Goal: Book appointment/travel/reservation

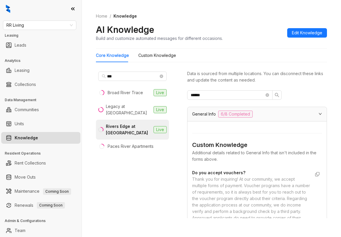
scroll to position [269, 0]
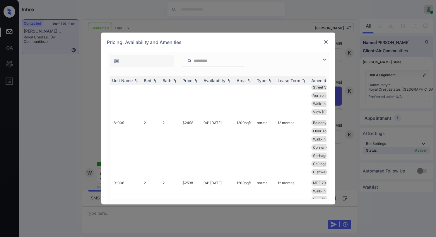
scroll to position [907, 0]
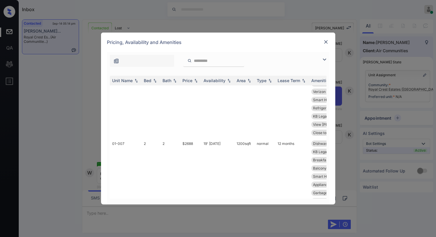
click at [328, 41] on img at bounding box center [326, 42] width 6 height 6
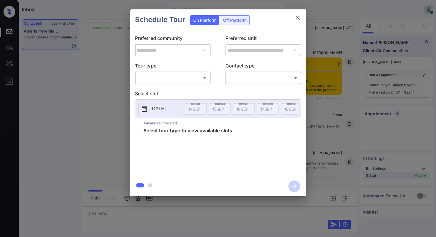
scroll to position [426, 0]
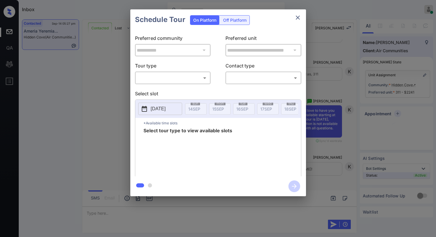
click at [184, 73] on body "Inbox Paolo Gabriel Online Set yourself offline Set yourself on break Profile S…" at bounding box center [218, 118] width 436 height 237
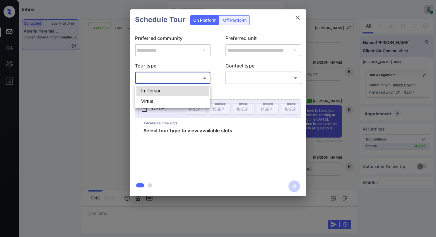
click at [171, 96] on li "Virtual" at bounding box center [172, 101] width 72 height 11
type input "*******"
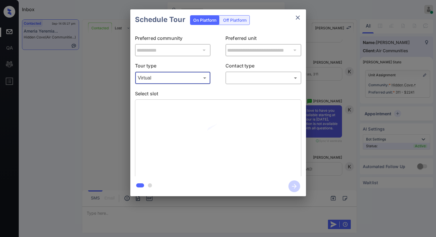
click at [237, 79] on body "Inbox Paolo Gabriel Online Set yourself offline Set yourself on break Profile S…" at bounding box center [218, 118] width 436 height 237
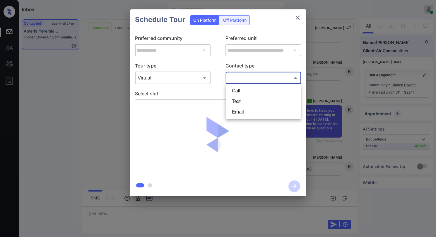
click at [240, 101] on li "Text" at bounding box center [263, 101] width 72 height 11
type input "****"
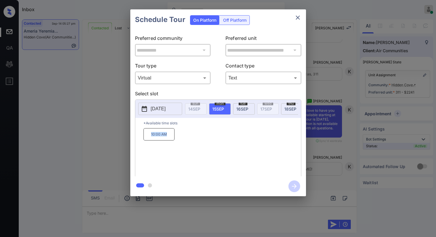
drag, startPoint x: 150, startPoint y: 136, endPoint x: 212, endPoint y: 110, distance: 66.6
click at [169, 137] on p "10:00 AM" at bounding box center [158, 134] width 31 height 12
copy p "10:00 AM"
click at [296, 17] on icon "close" at bounding box center [297, 17] width 7 height 7
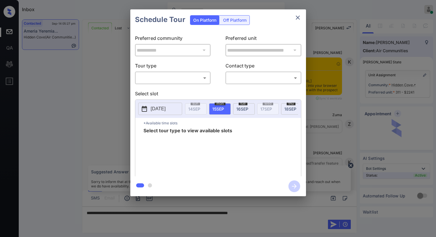
scroll to position [572, 0]
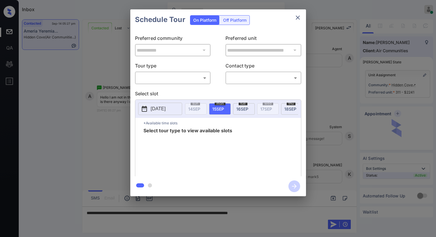
click at [173, 76] on body "Inbox Paolo Gabriel Online Set yourself offline Set yourself on break Profile S…" at bounding box center [218, 118] width 436 height 237
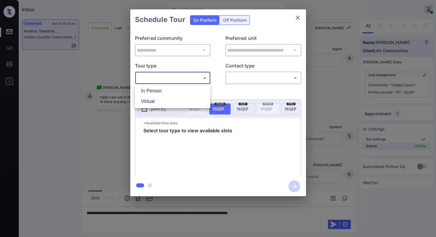
click at [158, 98] on li "Virtual" at bounding box center [172, 101] width 72 height 11
type input "*******"
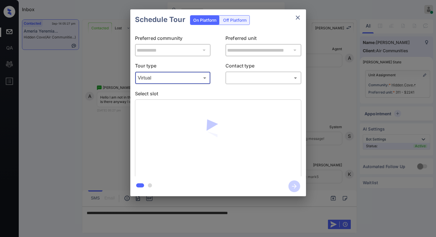
drag, startPoint x: 225, startPoint y: 80, endPoint x: 230, endPoint y: 80, distance: 5.0
click at [225, 80] on div "Tour type Virtual ******* ​ Contact type ​ ​" at bounding box center [218, 73] width 166 height 22
click at [236, 78] on body "Inbox Paolo Gabriel Online Set yourself offline Set yourself on break Profile S…" at bounding box center [218, 118] width 436 height 237
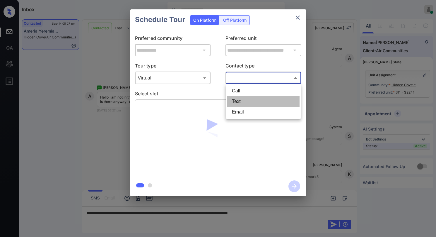
click at [237, 103] on li "Text" at bounding box center [263, 101] width 72 height 11
type input "****"
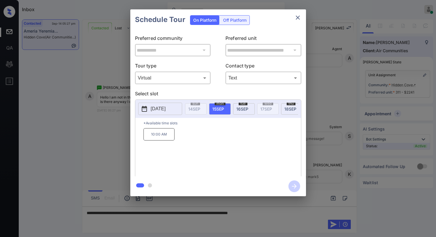
click at [322, 136] on div "**********" at bounding box center [218, 102] width 436 height 205
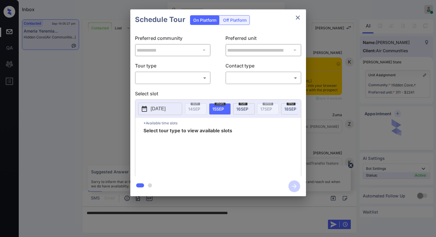
scroll to position [572, 0]
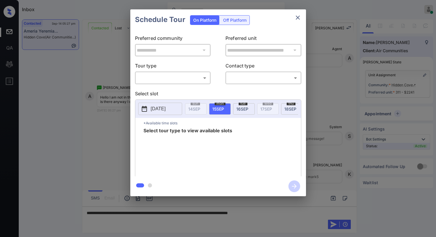
click at [302, 17] on button "close" at bounding box center [298, 18] width 12 height 12
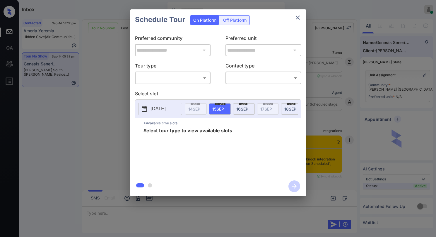
scroll to position [333, 0]
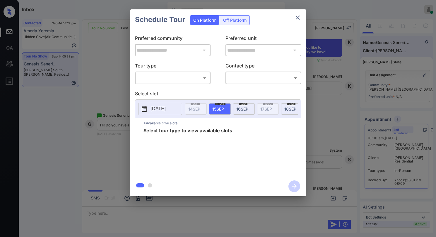
click at [175, 82] on body "Inbox [PERSON_NAME] Online Set yourself offline Set yourself on break Profile S…" at bounding box center [218, 118] width 436 height 237
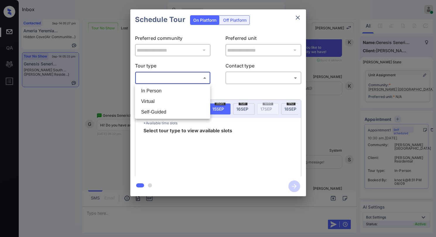
click at [164, 91] on li "In Person" at bounding box center [172, 90] width 72 height 11
type input "********"
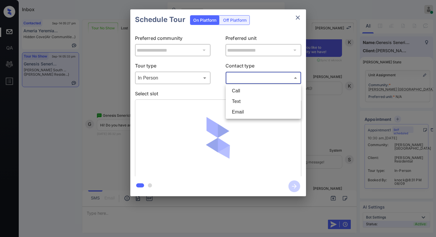
click at [253, 76] on body "Inbox [PERSON_NAME] Online Set yourself offline Set yourself on break Profile S…" at bounding box center [218, 118] width 436 height 237
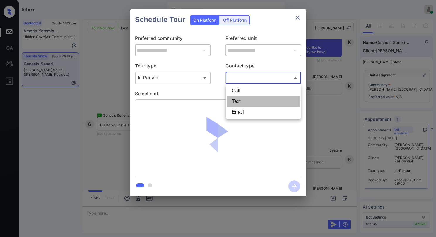
click at [244, 100] on li "Text" at bounding box center [263, 101] width 72 height 11
type input "****"
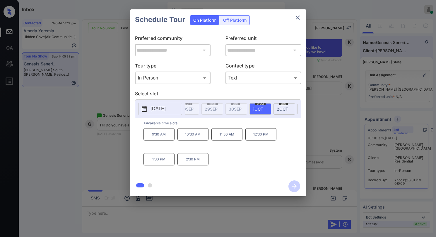
scroll to position [0, 365]
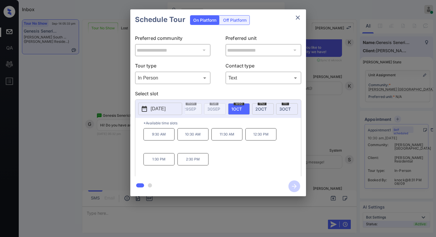
click at [299, 16] on icon "close" at bounding box center [297, 17] width 7 height 7
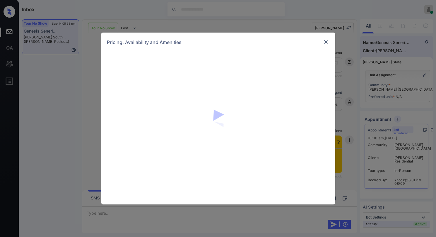
scroll to position [567, 0]
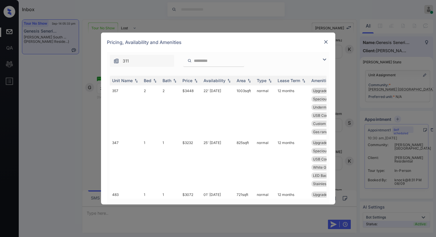
click at [323, 61] on img at bounding box center [324, 59] width 7 height 7
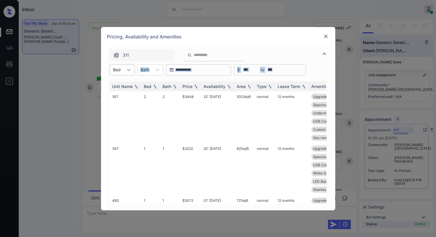
click at [128, 75] on div "**********" at bounding box center [218, 128] width 222 height 164
click at [127, 73] on div at bounding box center [129, 69] width 11 height 11
click at [122, 94] on div "2" at bounding box center [122, 94] width 25 height 11
click at [195, 86] on img at bounding box center [196, 86] width 6 height 4
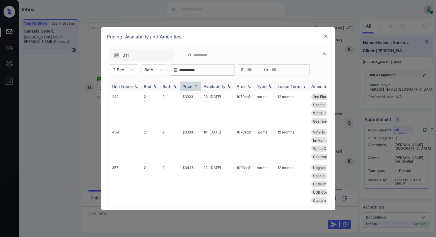
click at [195, 86] on img at bounding box center [196, 86] width 6 height 4
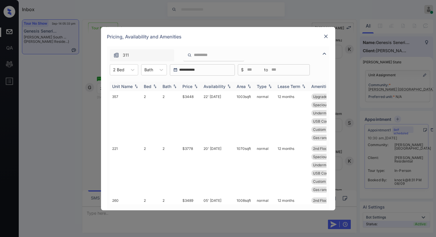
click at [195, 86] on img at bounding box center [196, 86] width 6 height 4
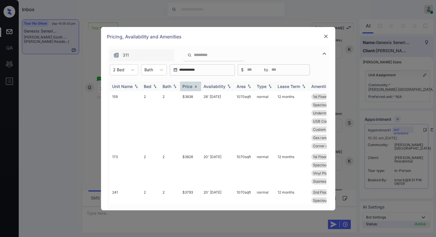
click at [195, 86] on img at bounding box center [196, 86] width 6 height 4
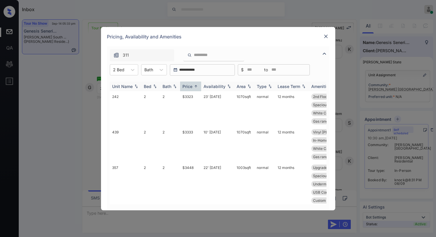
click at [195, 86] on img at bounding box center [196, 86] width 6 height 4
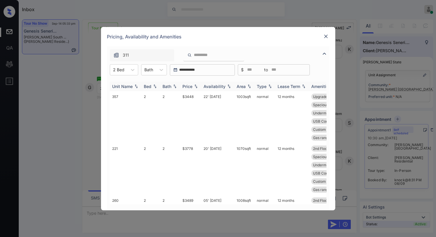
click at [195, 86] on img at bounding box center [196, 86] width 6 height 4
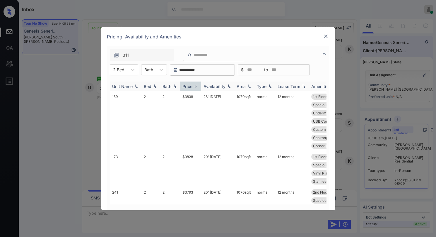
click at [195, 86] on img at bounding box center [196, 86] width 6 height 4
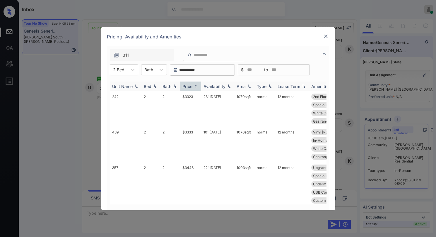
click at [195, 86] on img at bounding box center [196, 86] width 6 height 4
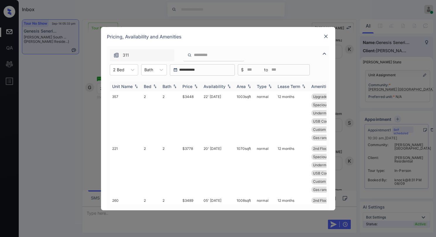
click at [195, 86] on img at bounding box center [196, 86] width 6 height 4
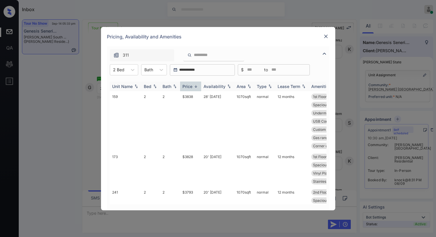
click at [195, 86] on img at bounding box center [196, 86] width 6 height 4
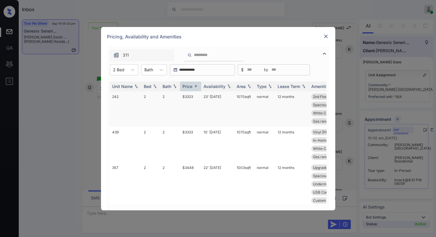
click at [189, 98] on td "$3323" at bounding box center [190, 108] width 21 height 35
click at [188, 98] on td "$3323" at bounding box center [190, 108] width 21 height 35
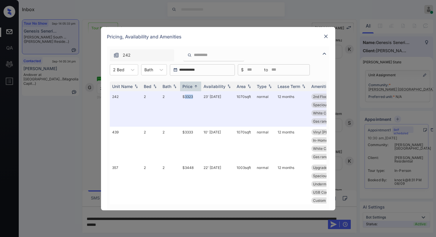
click at [328, 36] on img at bounding box center [326, 36] width 6 height 6
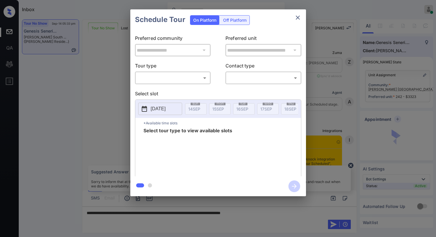
scroll to position [567, 0]
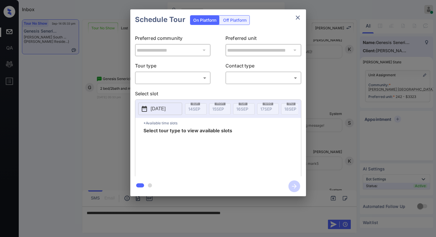
click at [155, 78] on body "Inbox [PERSON_NAME] Online Set yourself offline Set yourself on break Profile S…" at bounding box center [218, 118] width 436 height 237
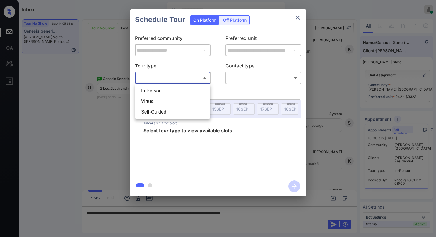
click at [160, 92] on li "In Person" at bounding box center [172, 90] width 72 height 11
type input "********"
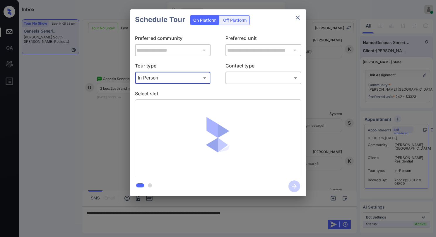
click at [243, 78] on body "Inbox [PERSON_NAME] Online Set yourself offline Set yourself on break Profile S…" at bounding box center [218, 118] width 436 height 237
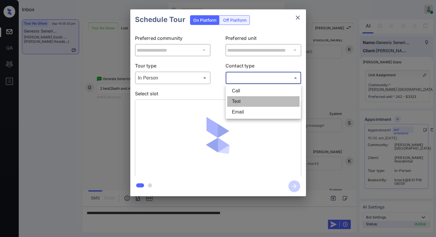
click at [241, 100] on li "Text" at bounding box center [263, 101] width 72 height 11
type input "****"
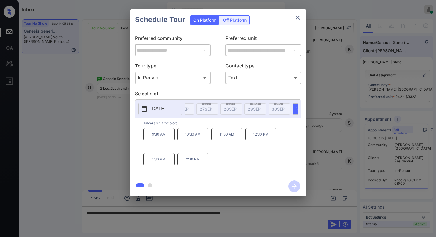
scroll to position [0, 309]
click at [297, 19] on icon "close" at bounding box center [297, 17] width 7 height 7
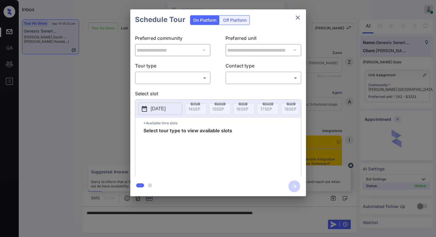
scroll to position [722, 0]
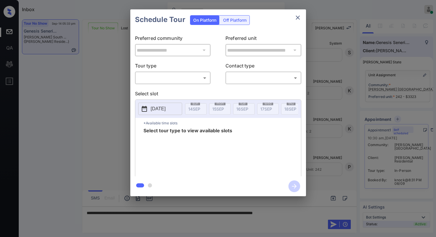
click at [173, 79] on body "Inbox Paolo Gabriel Online Set yourself offline Set yourself on break Profile S…" at bounding box center [218, 118] width 436 height 237
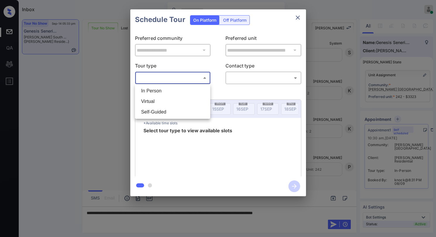
click at [164, 91] on li "In Person" at bounding box center [172, 90] width 72 height 11
type input "********"
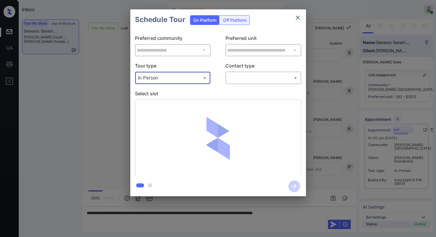
click at [233, 78] on body "Inbox Paolo Gabriel Online Set yourself offline Set yourself on break Profile S…" at bounding box center [218, 118] width 436 height 237
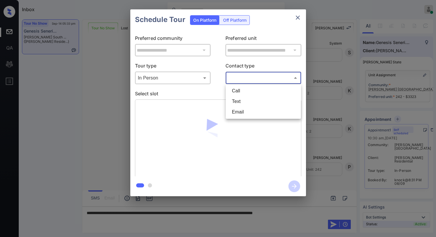
click at [239, 102] on li "Text" at bounding box center [263, 101] width 72 height 11
type input "****"
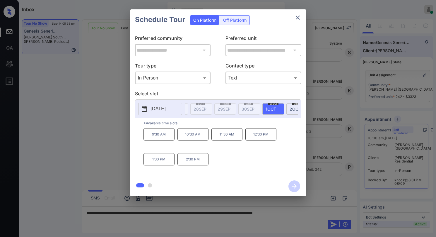
scroll to position [0, 348]
click at [258, 109] on span "1 OCT" at bounding box center [253, 108] width 11 height 5
click at [298, 16] on icon "close" at bounding box center [297, 17] width 7 height 7
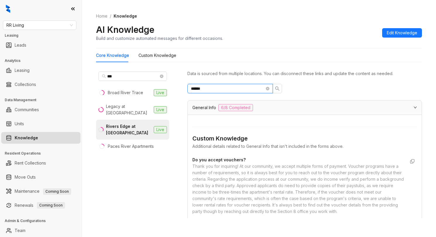
scroll to position [205, 0]
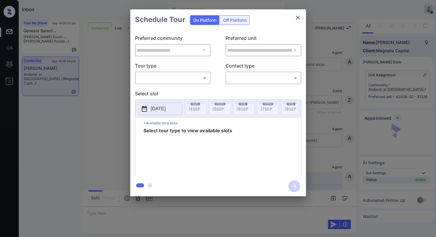
scroll to position [688, 0]
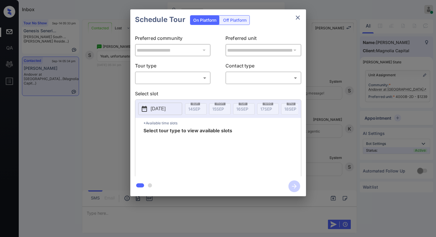
click at [194, 74] on body "Inbox Paolo Gabriel Online Set yourself offline Set yourself on break Profile S…" at bounding box center [218, 118] width 436 height 237
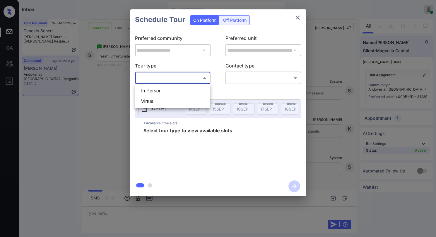
click at [182, 103] on li "Virtual" at bounding box center [172, 101] width 72 height 11
type input "*******"
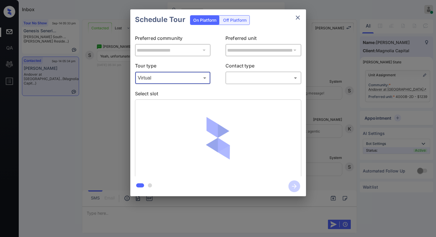
click at [244, 78] on body "Inbox Paolo Gabriel Online Set yourself offline Set yourself on break Profile S…" at bounding box center [218, 118] width 436 height 237
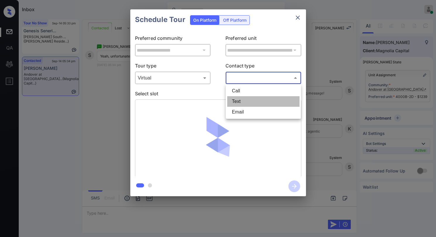
click at [246, 100] on li "Text" at bounding box center [263, 101] width 72 height 11
type input "****"
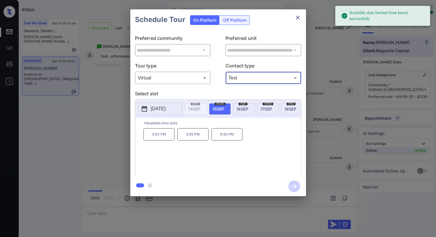
click at [301, 18] on button "close" at bounding box center [298, 18] width 12 height 12
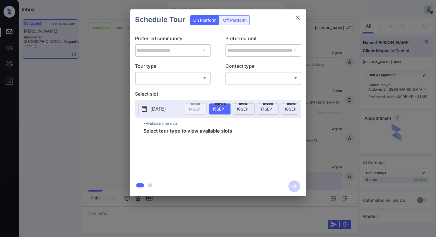
scroll to position [278, 0]
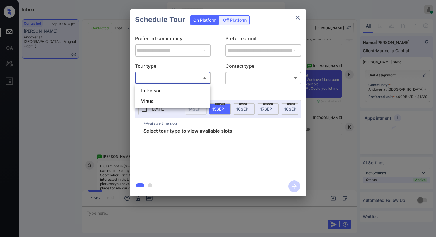
click at [184, 78] on body "Inbox [PERSON_NAME] Online Set yourself offline Set yourself on break Profile S…" at bounding box center [218, 118] width 436 height 237
click at [166, 102] on li "Virtual" at bounding box center [172, 101] width 72 height 11
type input "*******"
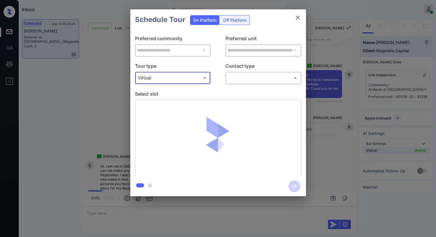
click at [244, 82] on body "Inbox [PERSON_NAME] Online Set yourself offline Set yourself on break Profile S…" at bounding box center [218, 118] width 436 height 237
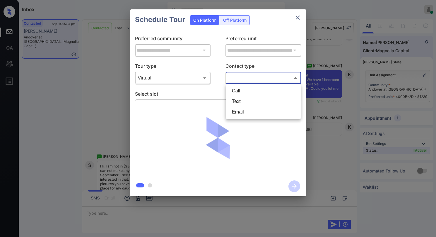
click at [243, 102] on li "Text" at bounding box center [263, 101] width 72 height 11
type input "****"
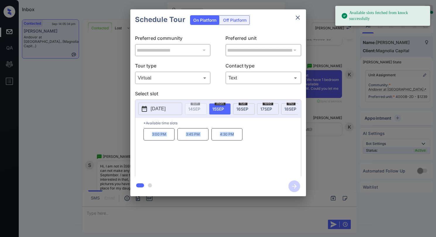
drag, startPoint x: 156, startPoint y: 136, endPoint x: 248, endPoint y: 133, distance: 92.0
click at [248, 133] on div "3:00 PM 3:45 PM 4:30 PM" at bounding box center [221, 151] width 157 height 47
copy div "3:00 PM 3:45 PM 4:30 PM"
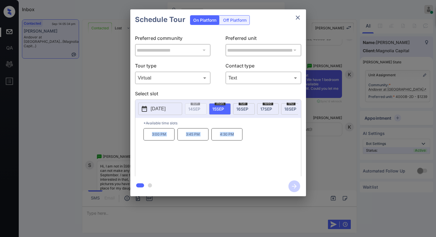
click at [297, 16] on icon "close" at bounding box center [297, 17] width 7 height 7
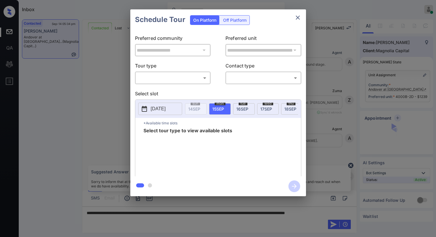
scroll to position [629, 0]
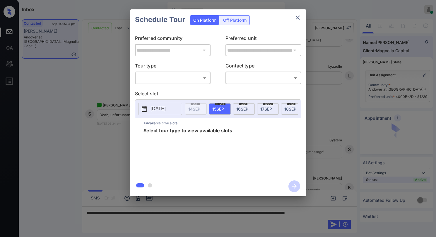
click at [170, 84] on div "​ ​" at bounding box center [173, 77] width 76 height 13
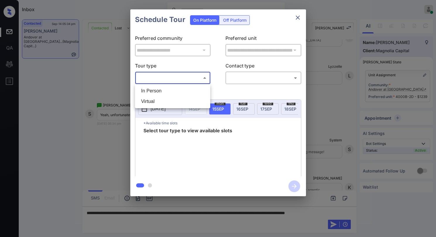
click at [173, 80] on body "Inbox Paolo Gabriel Online Set yourself offline Set yourself on break Profile S…" at bounding box center [218, 118] width 436 height 237
drag, startPoint x: 164, startPoint y: 100, endPoint x: 213, endPoint y: 90, distance: 49.8
click at [165, 99] on li "Virtual" at bounding box center [172, 101] width 72 height 11
type input "*******"
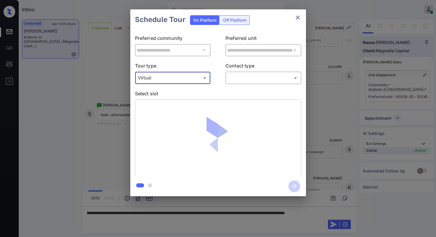
click at [240, 83] on body "Inbox Paolo Gabriel Online Set yourself offline Set yourself on break Profile S…" at bounding box center [218, 118] width 436 height 237
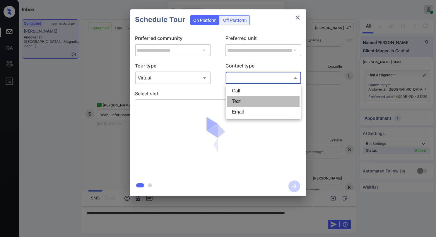
click at [241, 99] on li "Text" at bounding box center [263, 101] width 72 height 11
type input "****"
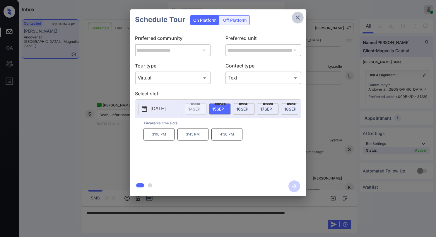
click at [296, 15] on icon "close" at bounding box center [297, 17] width 7 height 7
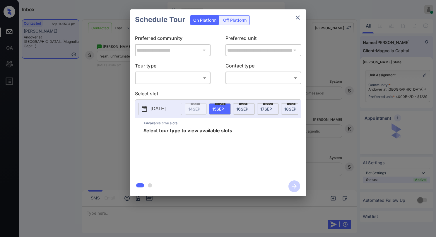
click at [166, 80] on body "Inbox [PERSON_NAME] Online Set yourself offline Set yourself on break Profile S…" at bounding box center [218, 118] width 436 height 237
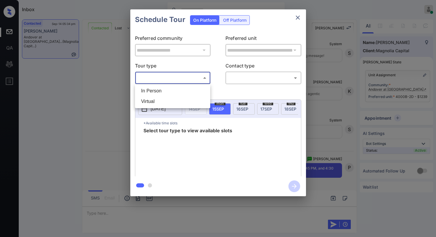
click at [155, 102] on li "Virtual" at bounding box center [172, 101] width 72 height 11
type input "*******"
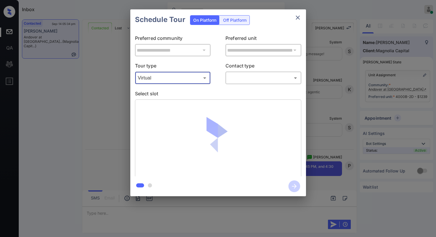
click at [244, 82] on body "Inbox [PERSON_NAME] Online Set yourself offline Set yourself on break Profile S…" at bounding box center [218, 118] width 436 height 237
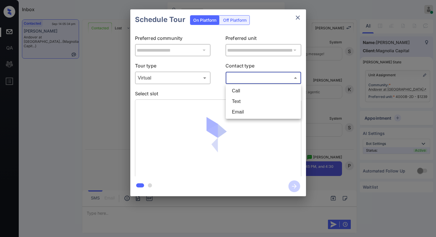
click at [237, 105] on li "Text" at bounding box center [263, 101] width 72 height 11
type input "****"
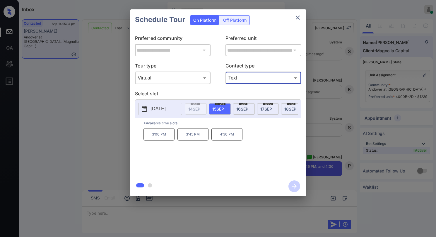
click at [300, 13] on button "close" at bounding box center [298, 18] width 12 height 12
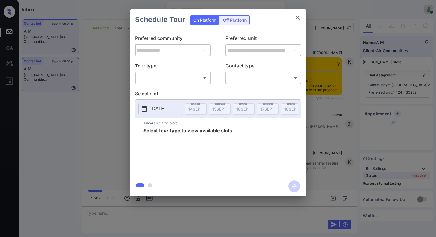
scroll to position [1004, 0]
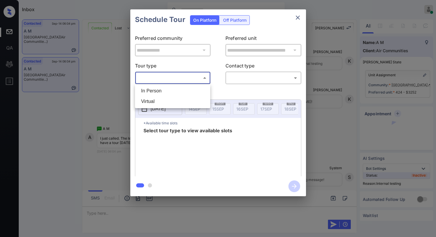
click at [157, 78] on body "Inbox [PERSON_NAME] Online Set yourself offline Set yourself on break Profile S…" at bounding box center [218, 118] width 436 height 237
click at [155, 92] on li "In Person" at bounding box center [172, 90] width 72 height 11
type input "********"
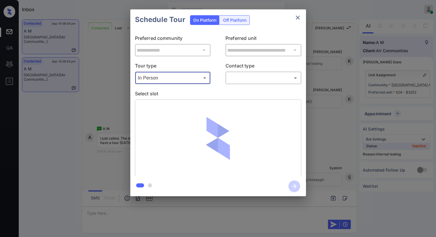
click at [242, 80] on body "Inbox Paolo Gabriel Online Set yourself offline Set yourself on break Profile S…" at bounding box center [218, 118] width 436 height 237
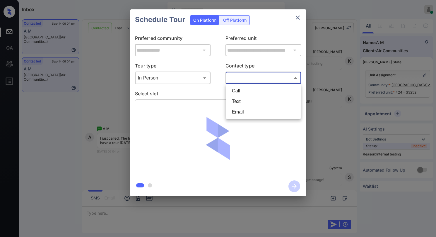
click at [241, 98] on li "Text" at bounding box center [263, 101] width 72 height 11
type input "****"
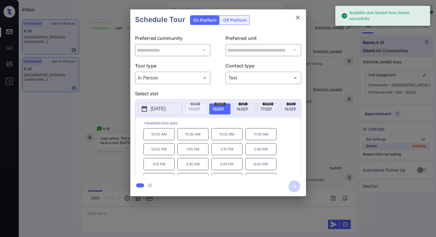
click at [244, 111] on div "tue 16 SEP" at bounding box center [244, 108] width 22 height 11
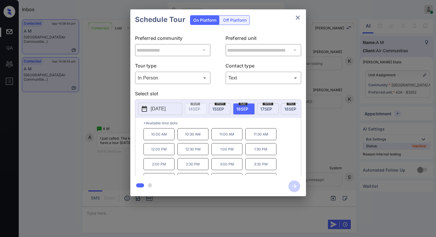
click at [299, 18] on icon "close" at bounding box center [297, 17] width 7 height 7
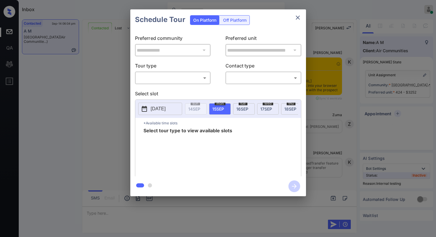
scroll to position [946, 0]
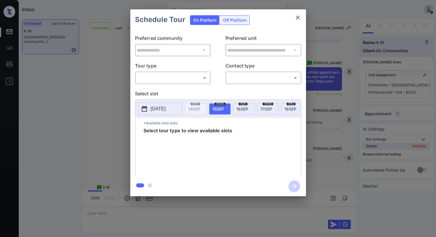
click at [164, 80] on body "Inbox Paolo Gabriel Online Set yourself offline Set yourself on break Profile S…" at bounding box center [218, 118] width 436 height 237
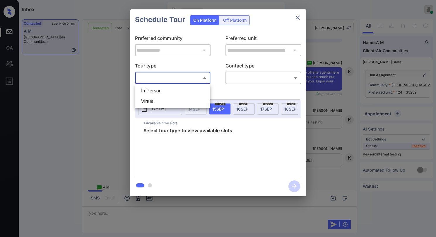
drag, startPoint x: 171, startPoint y: 94, endPoint x: 217, endPoint y: 88, distance: 45.8
click at [173, 94] on li "In Person" at bounding box center [172, 90] width 72 height 11
type input "********"
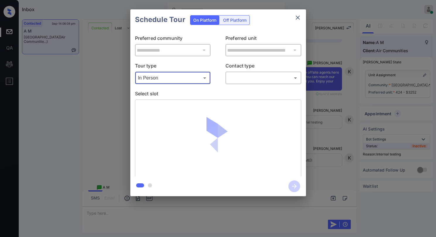
click at [241, 83] on body "Inbox Paolo Gabriel Online Set yourself offline Set yourself on break Profile S…" at bounding box center [218, 118] width 436 height 237
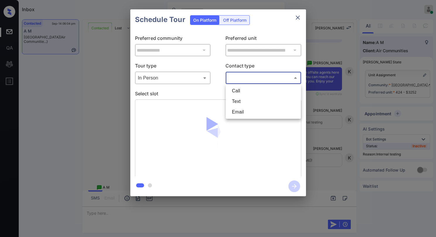
click at [242, 99] on li "Text" at bounding box center [263, 101] width 72 height 11
type input "****"
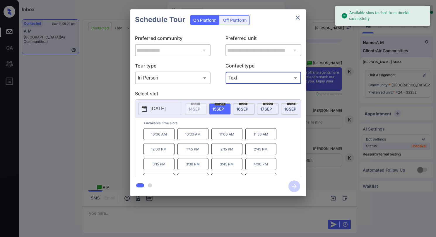
click at [244, 111] on div "tue 16 SEP" at bounding box center [244, 108] width 22 height 11
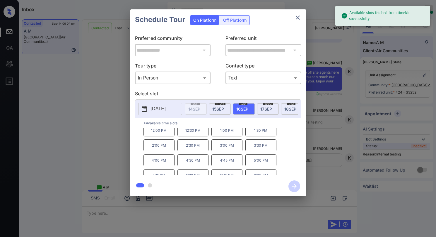
scroll to position [40, 0]
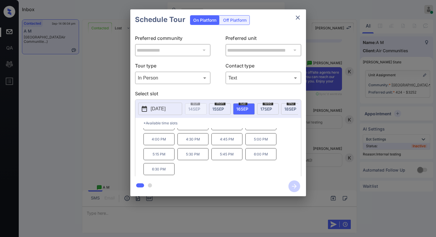
click at [297, 18] on icon "close" at bounding box center [297, 17] width 7 height 7
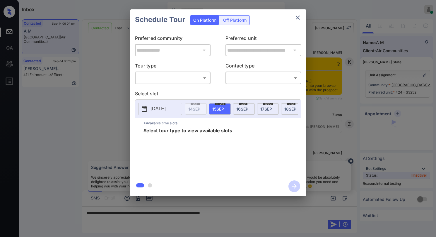
scroll to position [682, 0]
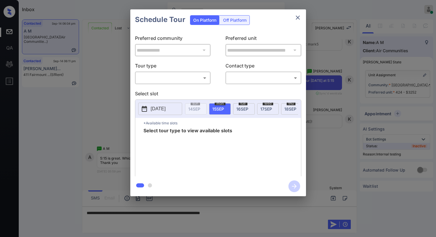
click at [175, 82] on body "Inbox [PERSON_NAME] Online Set yourself offline Set yourself on break Profile S…" at bounding box center [218, 118] width 436 height 237
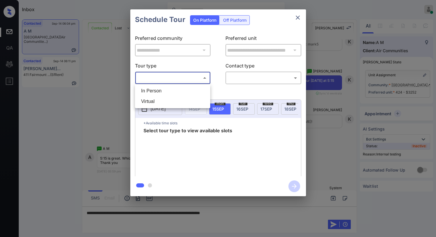
click at [171, 96] on li "In Person" at bounding box center [172, 90] width 72 height 11
type input "********"
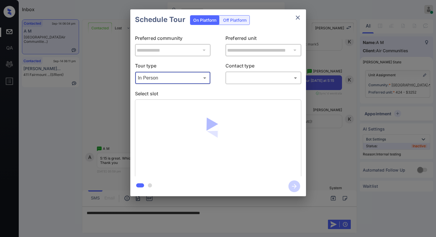
click at [228, 81] on body "Inbox [PERSON_NAME] Online Set yourself offline Set yourself on break Profile S…" at bounding box center [218, 118] width 436 height 237
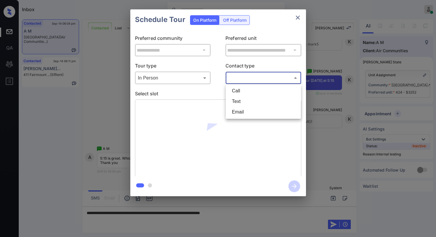
click at [239, 99] on li "Text" at bounding box center [263, 101] width 72 height 11
type input "****"
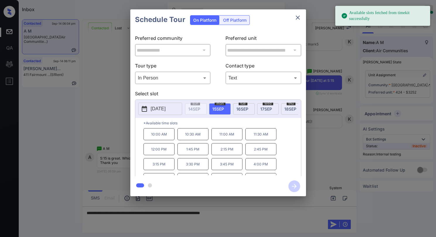
click at [242, 108] on span "[DATE]" at bounding box center [242, 108] width 12 height 5
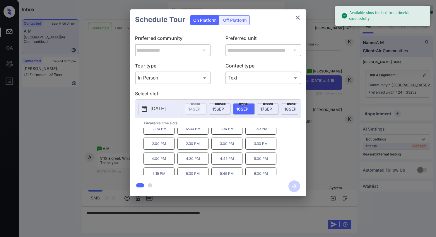
scroll to position [40, 0]
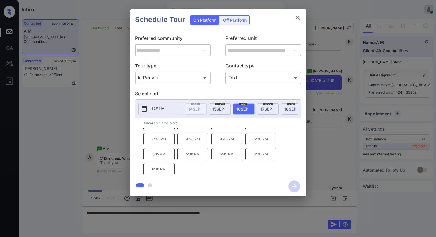
click at [299, 19] on icon "close" at bounding box center [298, 18] width 4 height 4
